Goal: Information Seeking & Learning: Learn about a topic

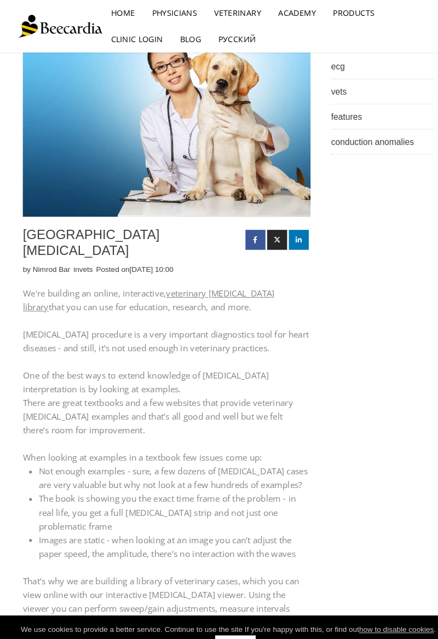
scroll to position [48, 0]
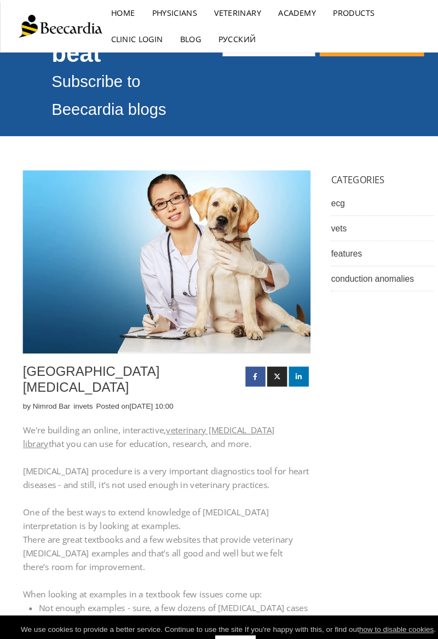
click at [212, 407] on link "veterinary [MEDICAL_DATA] library" at bounding box center [142, 419] width 241 height 24
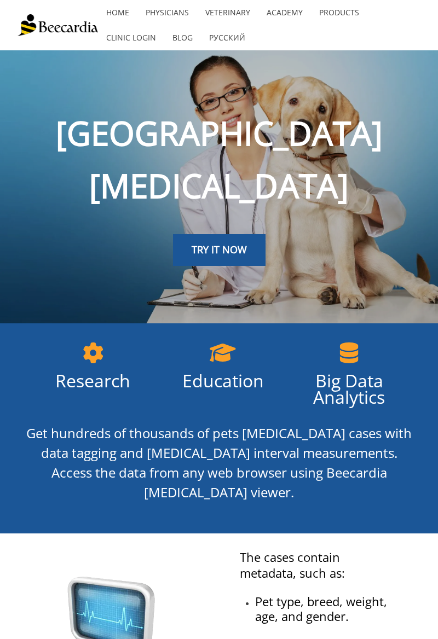
click at [242, 243] on span "TRY IT NOW" at bounding box center [218, 249] width 55 height 13
